Goal: Task Accomplishment & Management: Use online tool/utility

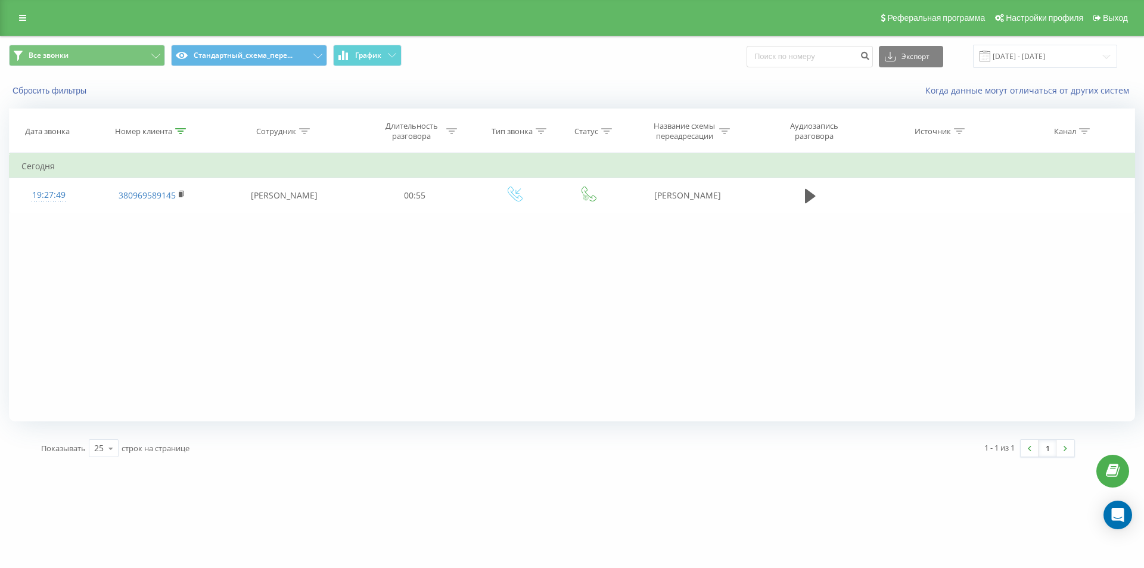
drag, startPoint x: 0, startPoint y: 0, endPoint x: 179, endPoint y: 137, distance: 225.2
click at [182, 131] on icon at bounding box center [180, 131] width 11 height 6
drag, startPoint x: 161, startPoint y: 222, endPoint x: 2, endPoint y: 171, distance: 166.9
click at [18, 178] on table "Фильтровать по условию Содержит 380969589145 Отмена OK Фильтровать по условию С…" at bounding box center [572, 183] width 1126 height 60
paste input "689536128"
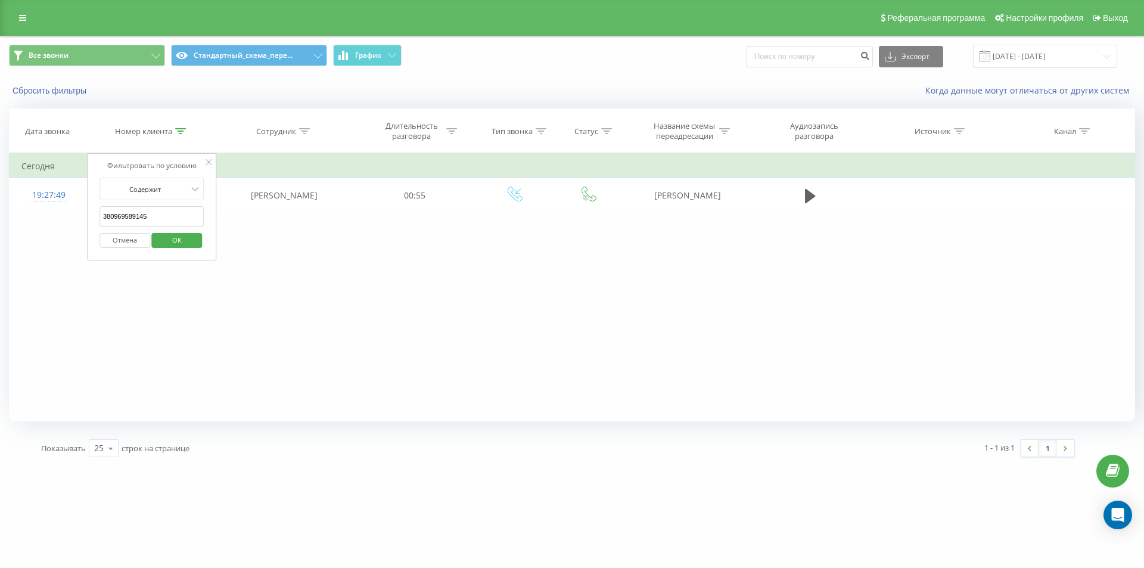
type input "380689536128"
click button "OK" at bounding box center [177, 240] width 51 height 15
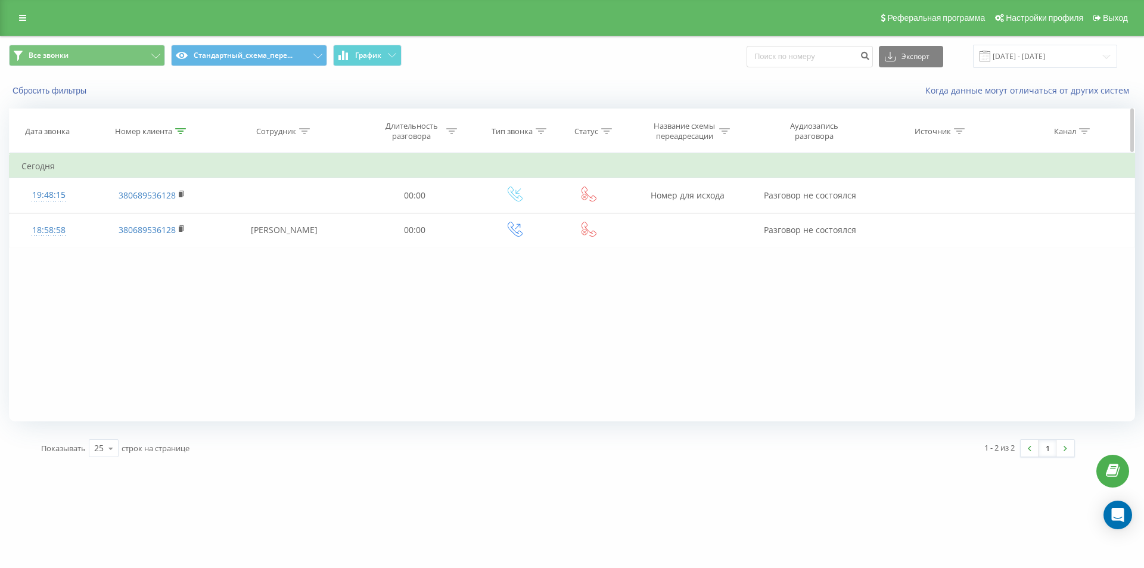
click at [181, 135] on th "Номер клиента" at bounding box center [151, 131] width 127 height 44
drag, startPoint x: 179, startPoint y: 123, endPoint x: 178, endPoint y: 136, distance: 12.6
click at [178, 126] on th "Номер клиента" at bounding box center [151, 131] width 127 height 44
click at [178, 136] on div at bounding box center [180, 131] width 11 height 10
click at [116, 241] on button "Отмена" at bounding box center [124, 240] width 51 height 15
